Goal: Information Seeking & Learning: Learn about a topic

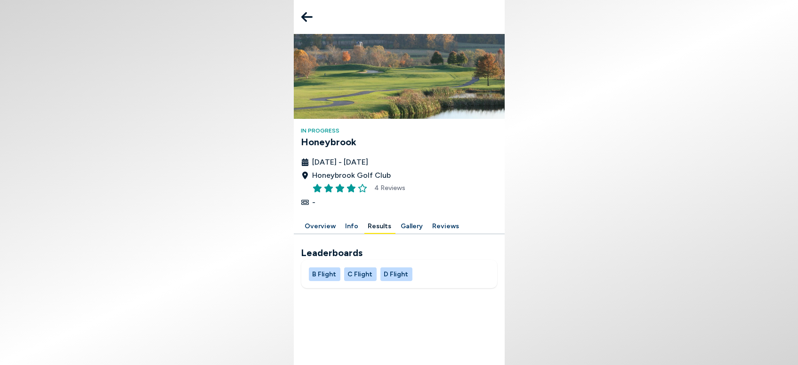
click at [392, 272] on button "D Flight" at bounding box center [397, 274] width 32 height 14
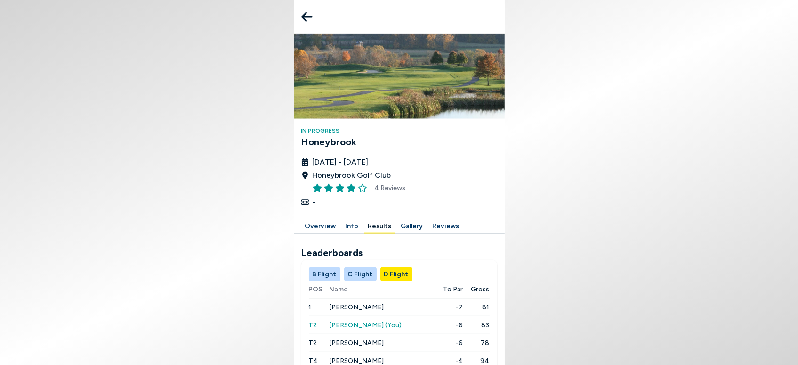
scroll to position [50, 0]
click at [363, 303] on span "[PERSON_NAME]" at bounding box center [356, 307] width 55 height 8
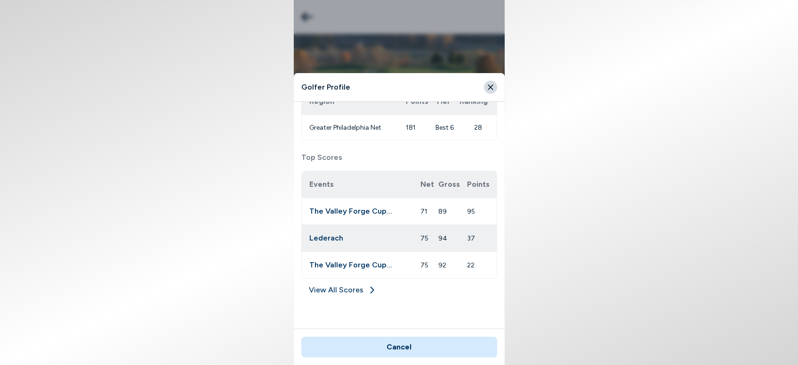
scroll to position [204, 0]
click at [350, 289] on link "View All Scores" at bounding box center [399, 290] width 196 height 15
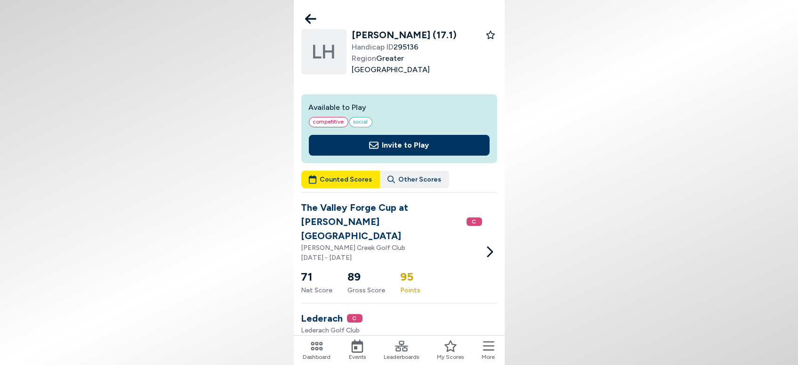
click at [309, 18] on icon at bounding box center [310, 18] width 11 height 19
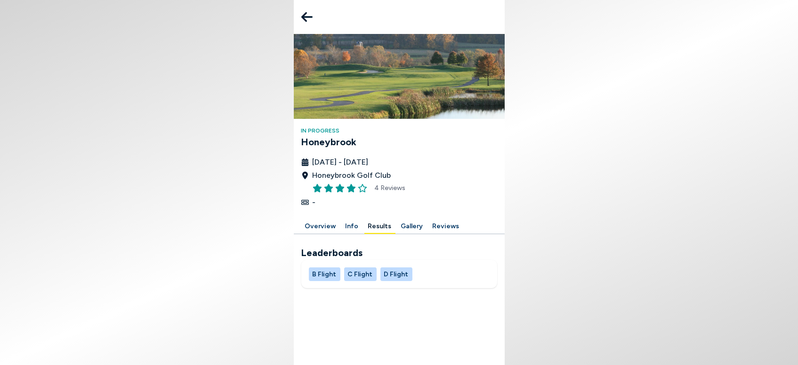
click at [324, 276] on button "B Flight" at bounding box center [325, 274] width 32 height 14
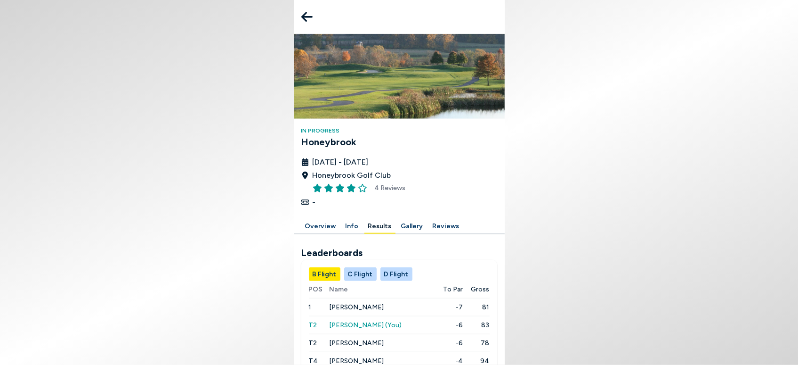
scroll to position [50, 0]
click at [343, 219] on button "Info" at bounding box center [352, 226] width 21 height 15
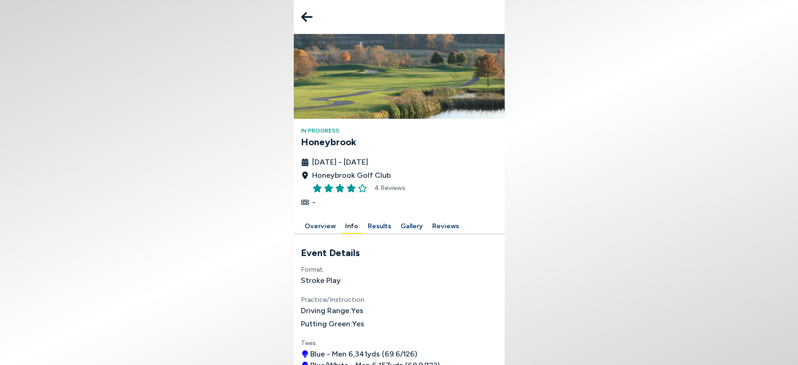
click at [439, 222] on button "Reviews" at bounding box center [446, 226] width 34 height 15
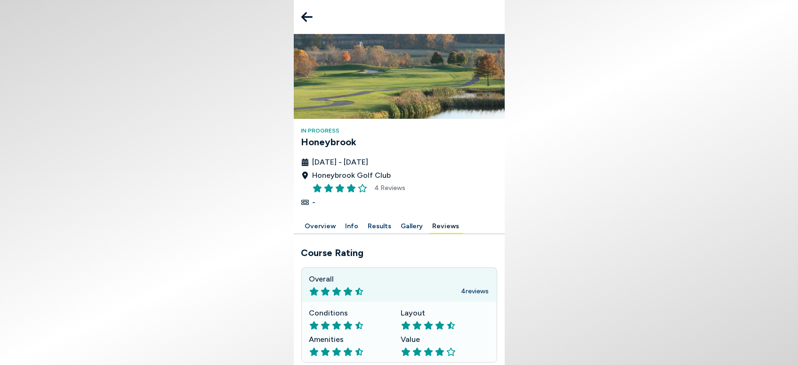
scroll to position [227, 0]
drag, startPoint x: 412, startPoint y: 278, endPoint x: 496, endPoint y: 321, distance: 94.1
drag, startPoint x: 328, startPoint y: 222, endPoint x: 443, endPoint y: 230, distance: 114.7
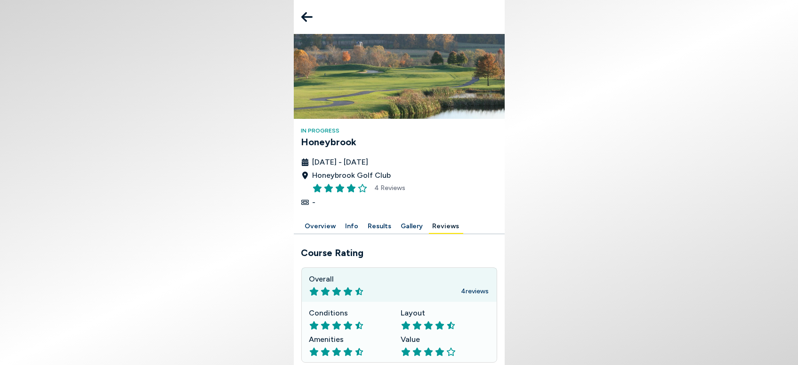
drag, startPoint x: 329, startPoint y: 245, endPoint x: 464, endPoint y: 289, distance: 142.2
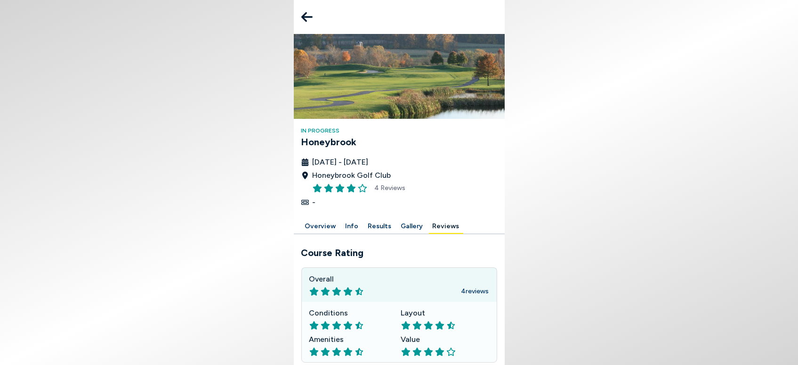
click at [308, 12] on icon at bounding box center [306, 17] width 11 height 19
